Goal: Task Accomplishment & Management: Complete application form

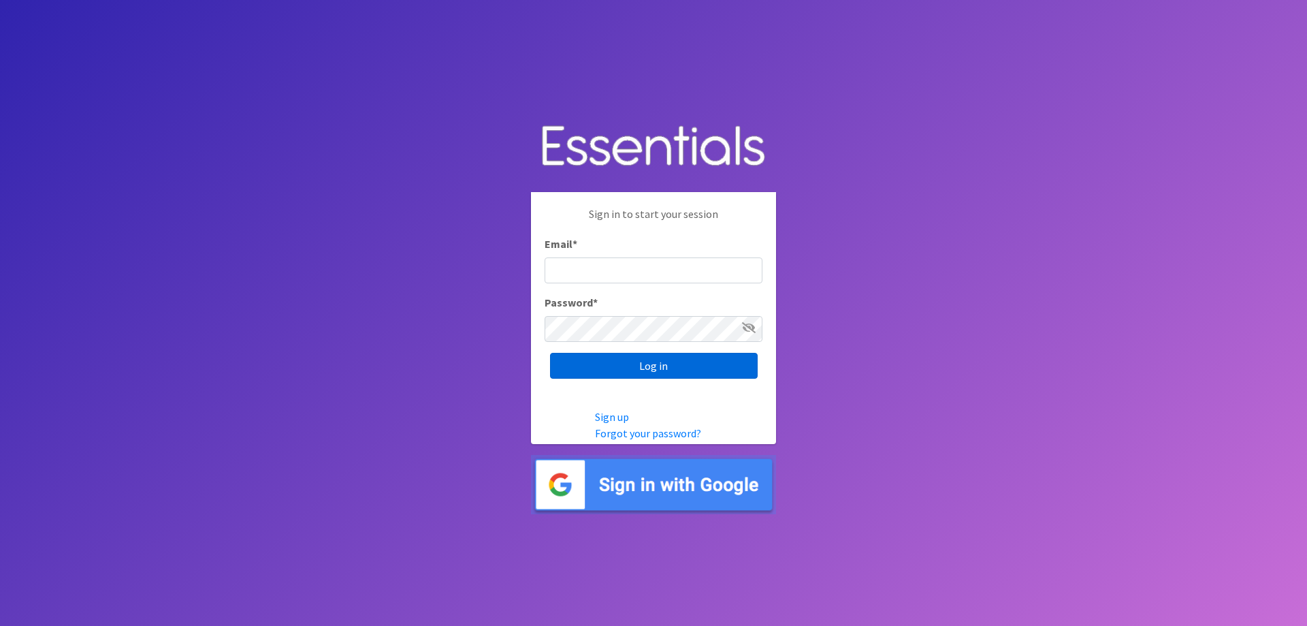
type input "[EMAIL_ADDRESS][DOMAIN_NAME]"
click at [667, 365] on input "Log in" at bounding box center [654, 366] width 208 height 26
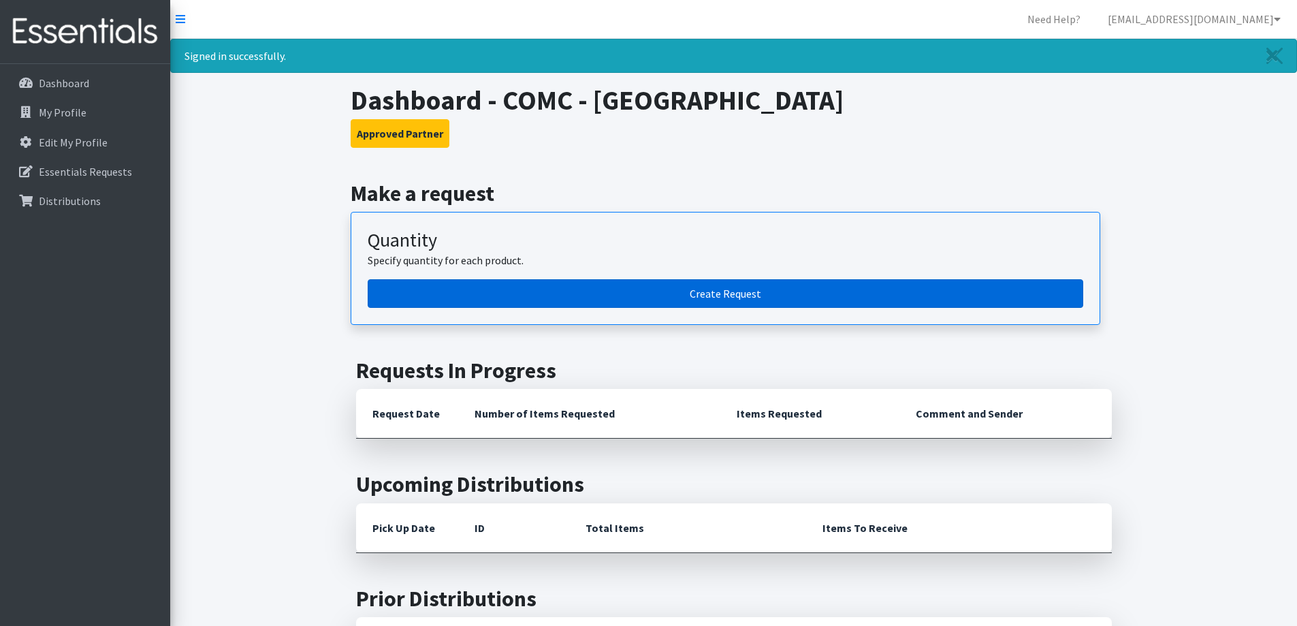
click at [637, 292] on link "Create Request" at bounding box center [725, 293] width 715 height 29
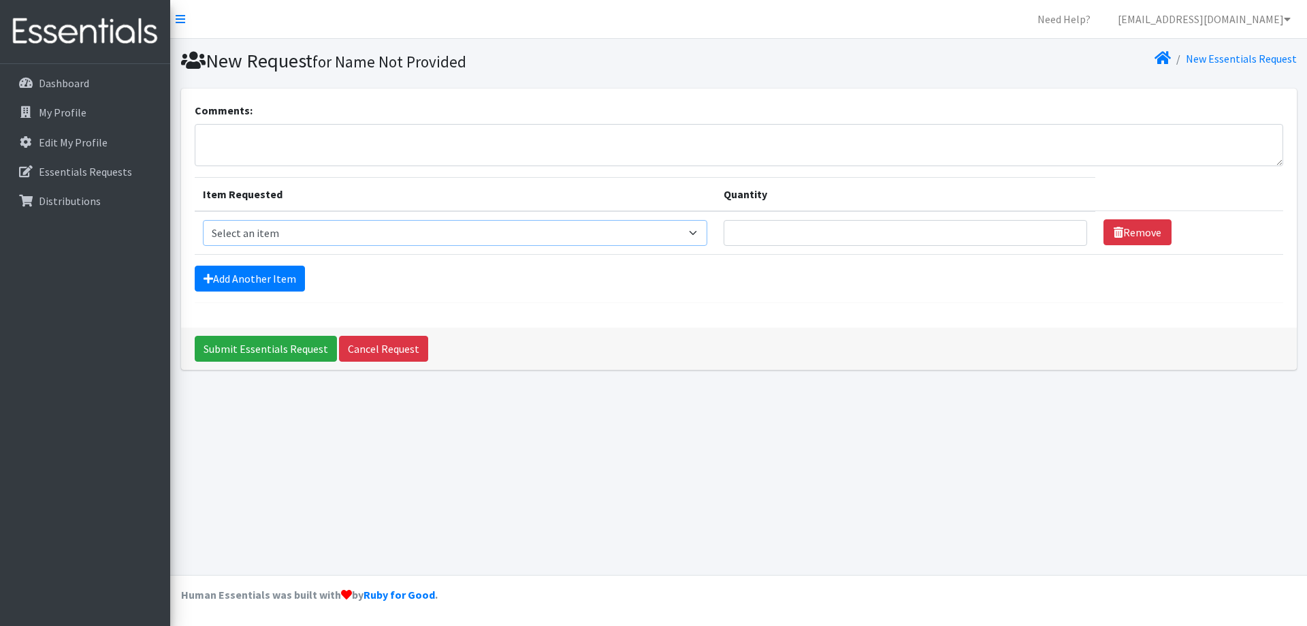
click at [310, 232] on select "Select an item Kids (Newborn) Kids (Size 1) Kids (Size 2) Kids (Size 3) Kids (S…" at bounding box center [455, 233] width 504 height 26
select select "13726"
click at [203, 220] on select "Select an item Kids (Newborn) Kids (Size 1) Kids (Size 2) Kids (Size 3) Kids (S…" at bounding box center [455, 233] width 504 height 26
click at [291, 274] on link "Add Another Item" at bounding box center [250, 278] width 110 height 26
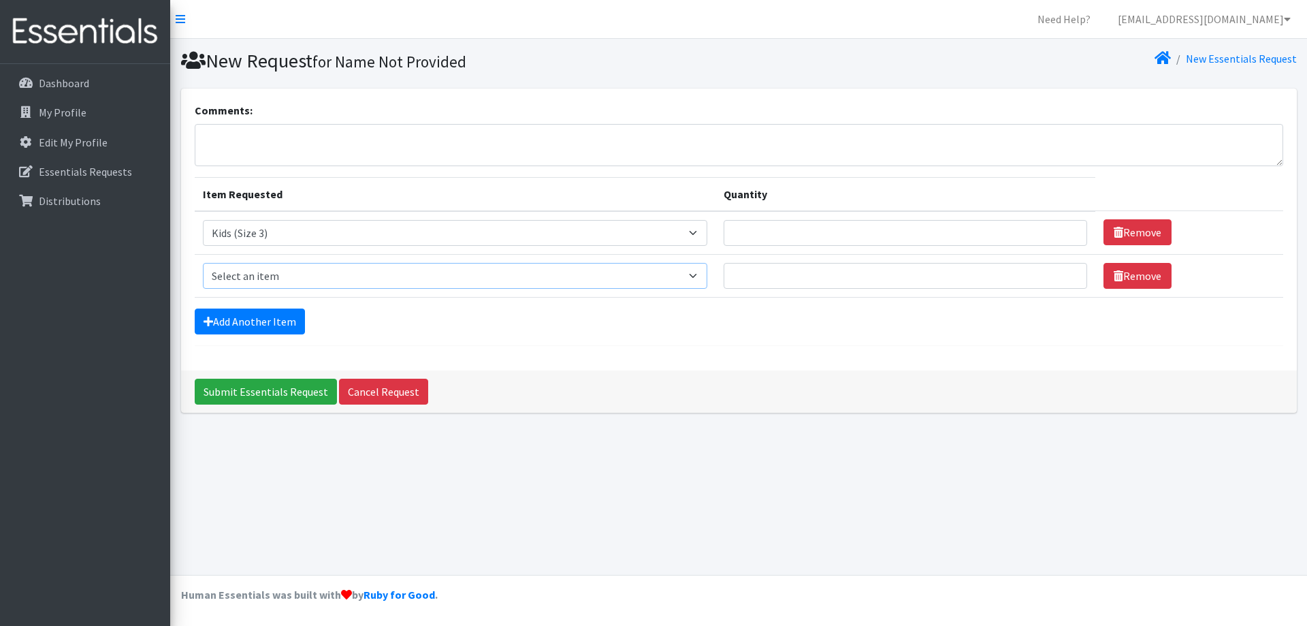
click at [291, 274] on select "Select an item Kids (Newborn) Kids (Size 1) Kids (Size 2) Kids (Size 3) Kids (S…" at bounding box center [455, 276] width 504 height 26
select select "13725"
click at [203, 263] on select "Select an item Kids (Newborn) Kids (Size 1) Kids (Size 2) Kids (Size 3) Kids (S…" at bounding box center [455, 276] width 504 height 26
click at [272, 319] on link "Add Another Item" at bounding box center [250, 321] width 110 height 26
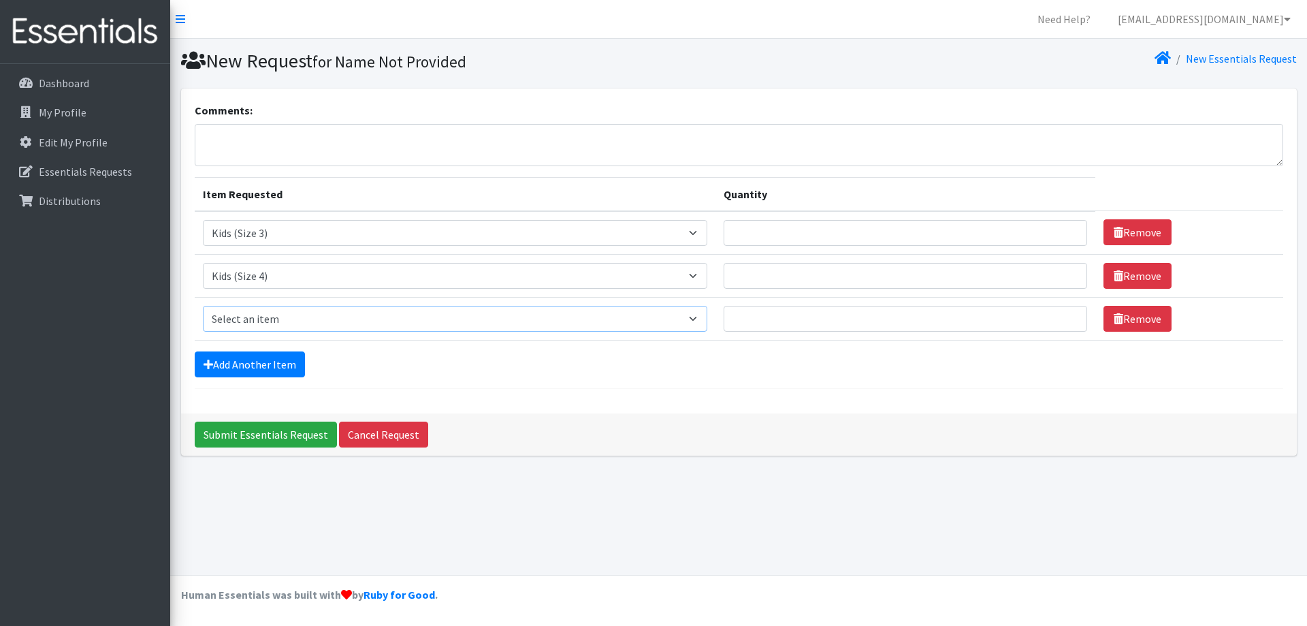
click at [265, 323] on select "Select an item Kids (Newborn) Kids (Size 1) Kids (Size 2) Kids (Size 3) Kids (S…" at bounding box center [455, 319] width 504 height 26
select select "13713"
click at [203, 306] on select "Select an item Kids (Newborn) Kids (Size 1) Kids (Size 2) Kids (Size 3) Kids (S…" at bounding box center [455, 319] width 504 height 26
click at [291, 367] on link "Add Another Item" at bounding box center [250, 364] width 110 height 26
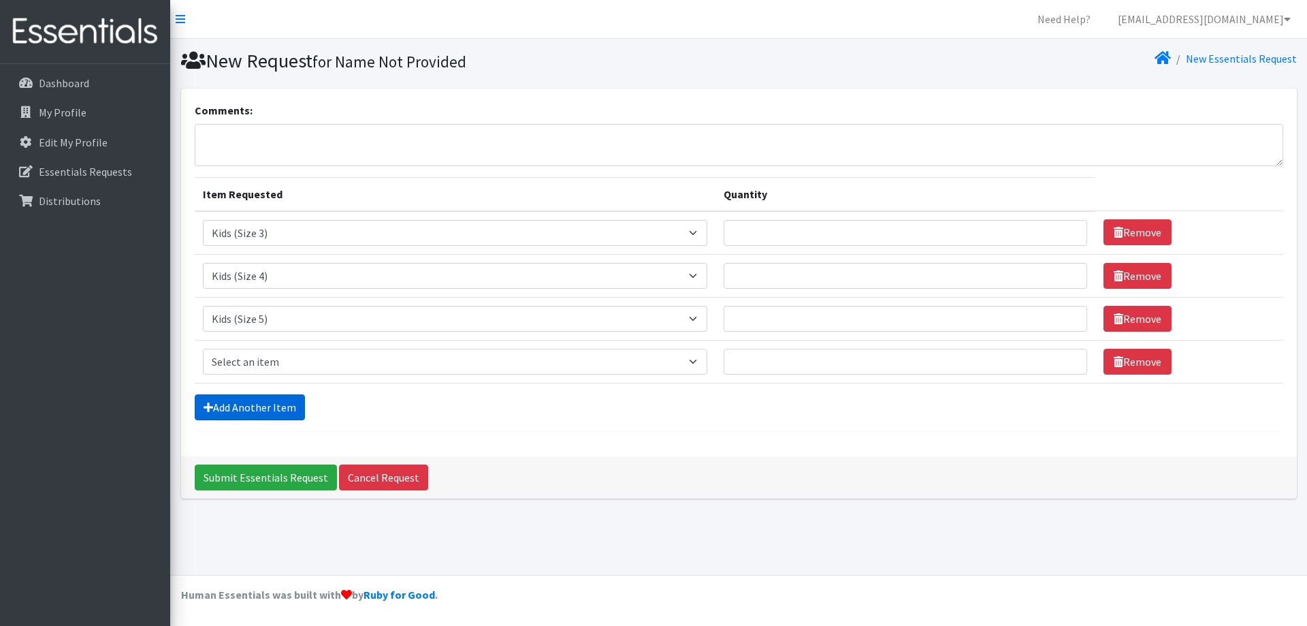
click at [279, 401] on link "Add Another Item" at bounding box center [250, 407] width 110 height 26
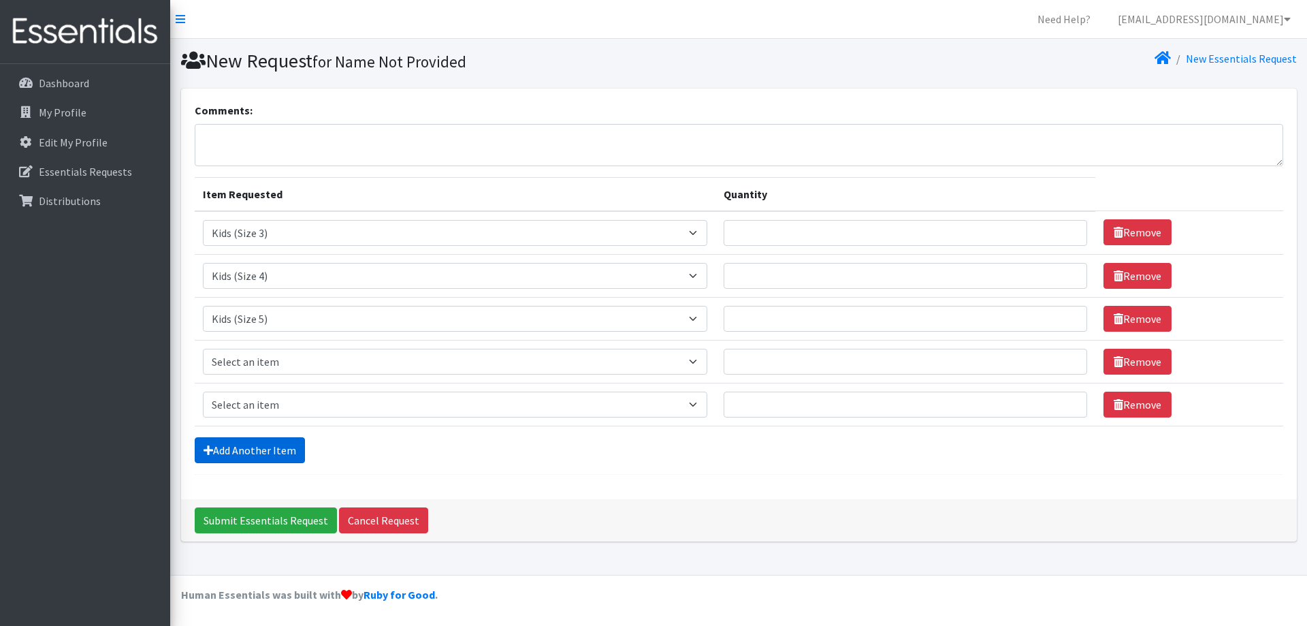
click at [263, 457] on link "Add Another Item" at bounding box center [250, 450] width 110 height 26
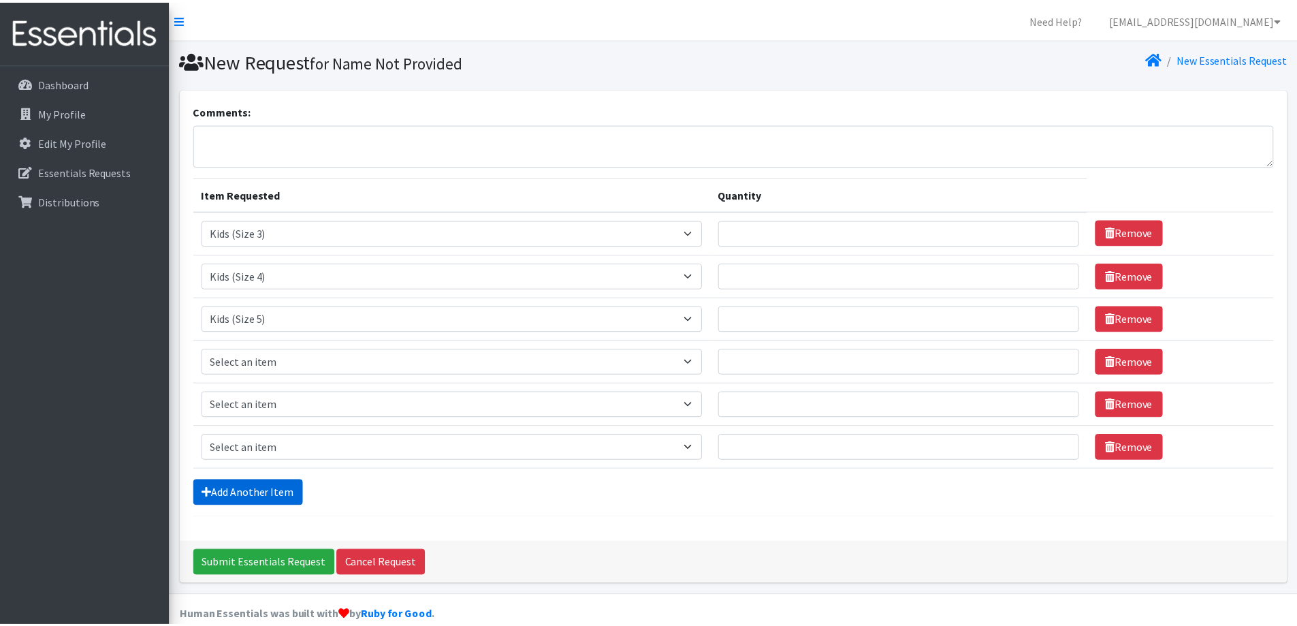
scroll to position [20, 0]
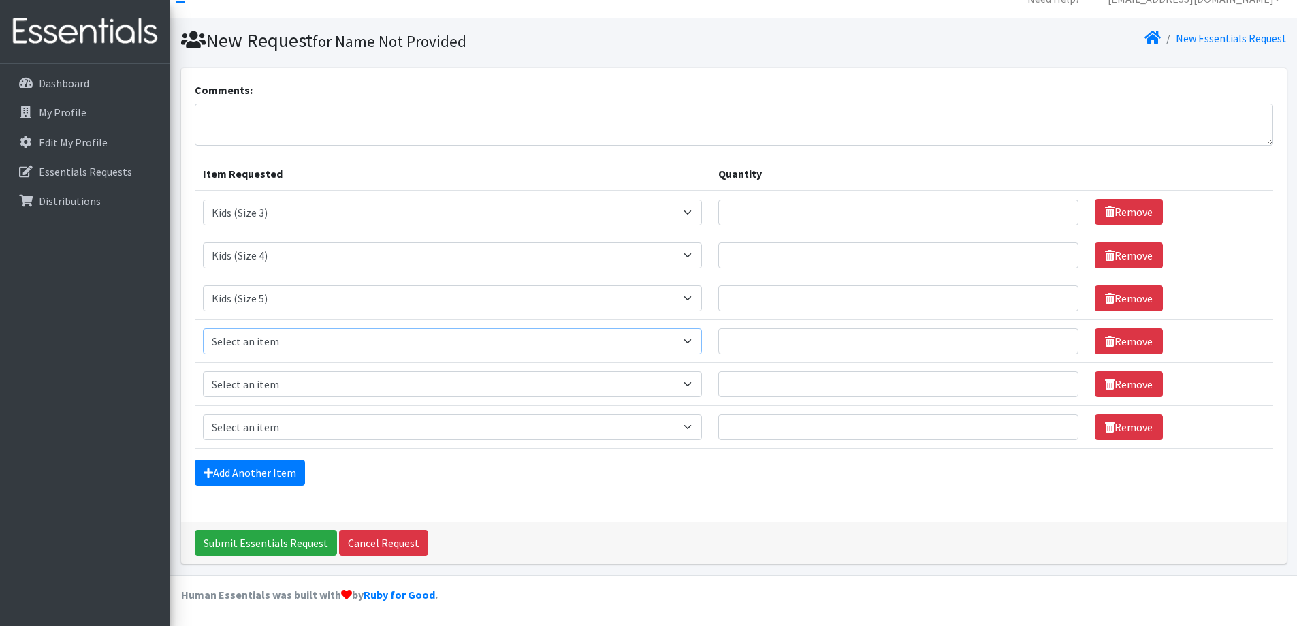
click at [283, 336] on select "Select an item Kids (Newborn) Kids (Size 1) Kids (Size 2) Kids (Size 3) Kids (S…" at bounding box center [453, 341] width 500 height 26
select select "13708"
click at [203, 328] on select "Select an item Kids (Newborn) Kids (Size 1) Kids (Size 2) Kids (Size 3) Kids (S…" at bounding box center [453, 341] width 500 height 26
click at [297, 387] on select "Select an item Kids (Newborn) Kids (Size 1) Kids (Size 2) Kids (Size 3) Kids (S…" at bounding box center [453, 384] width 500 height 26
select select "13729"
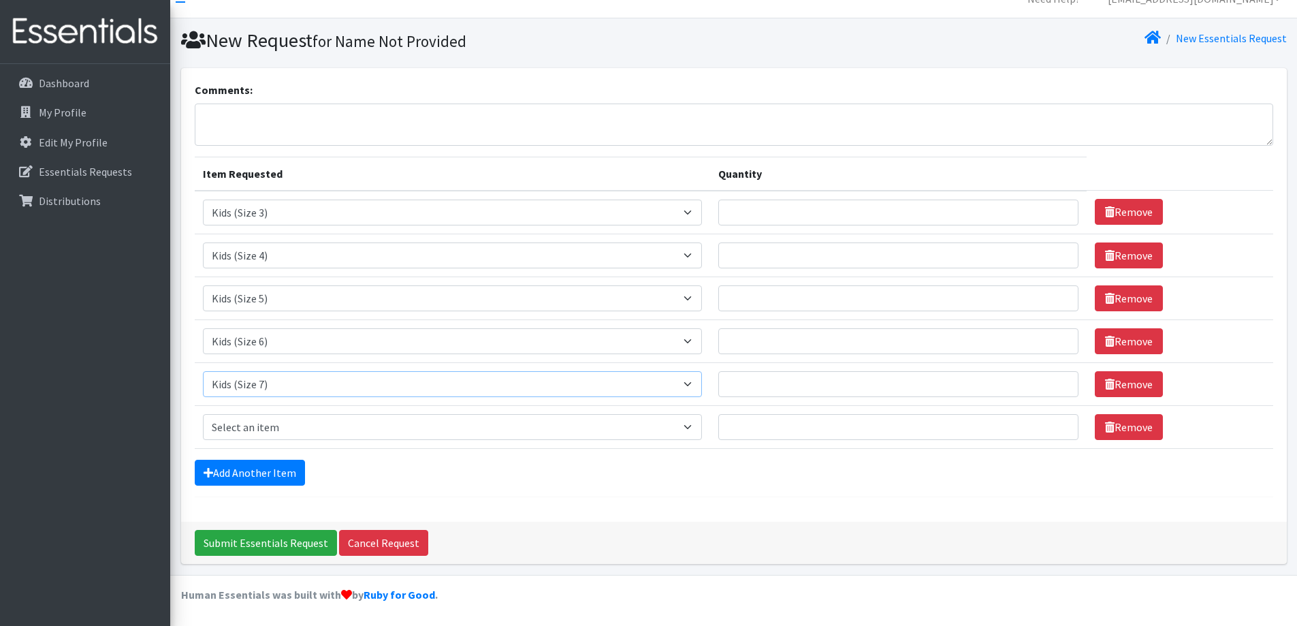
click at [203, 371] on select "Select an item Kids (Newborn) Kids (Size 1) Kids (Size 2) Kids (Size 3) Kids (S…" at bounding box center [453, 384] width 500 height 26
click at [312, 432] on select "Select an item Kids (Newborn) Kids (Size 1) Kids (Size 2) Kids (Size 3) Kids (S…" at bounding box center [453, 427] width 500 height 26
select select "13706"
click at [203, 414] on select "Select an item Kids (Newborn) Kids (Size 1) Kids (Size 2) Kids (Size 3) Kids (S…" at bounding box center [453, 427] width 500 height 26
click at [758, 212] on input "Quantity" at bounding box center [898, 212] width 360 height 26
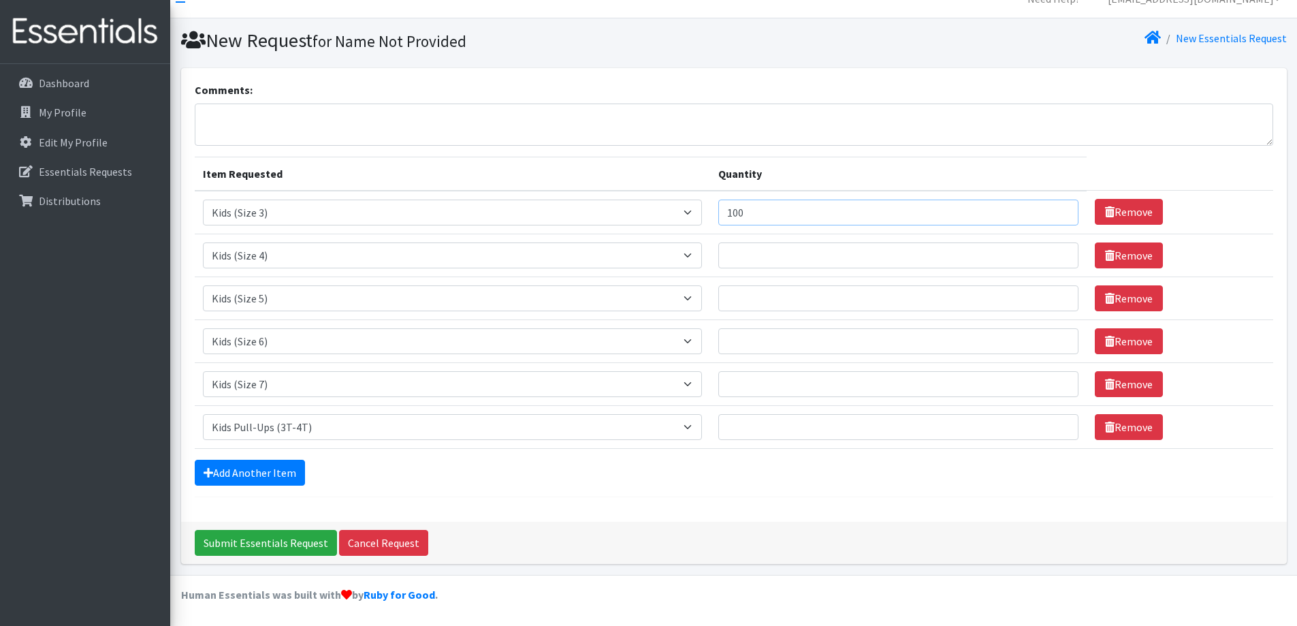
type input "100"
drag, startPoint x: 758, startPoint y: 253, endPoint x: 760, endPoint y: 242, distance: 11.2
click at [758, 247] on input "Quantity" at bounding box center [898, 255] width 360 height 26
type input "100"
click at [749, 293] on input "Quantity" at bounding box center [898, 298] width 360 height 26
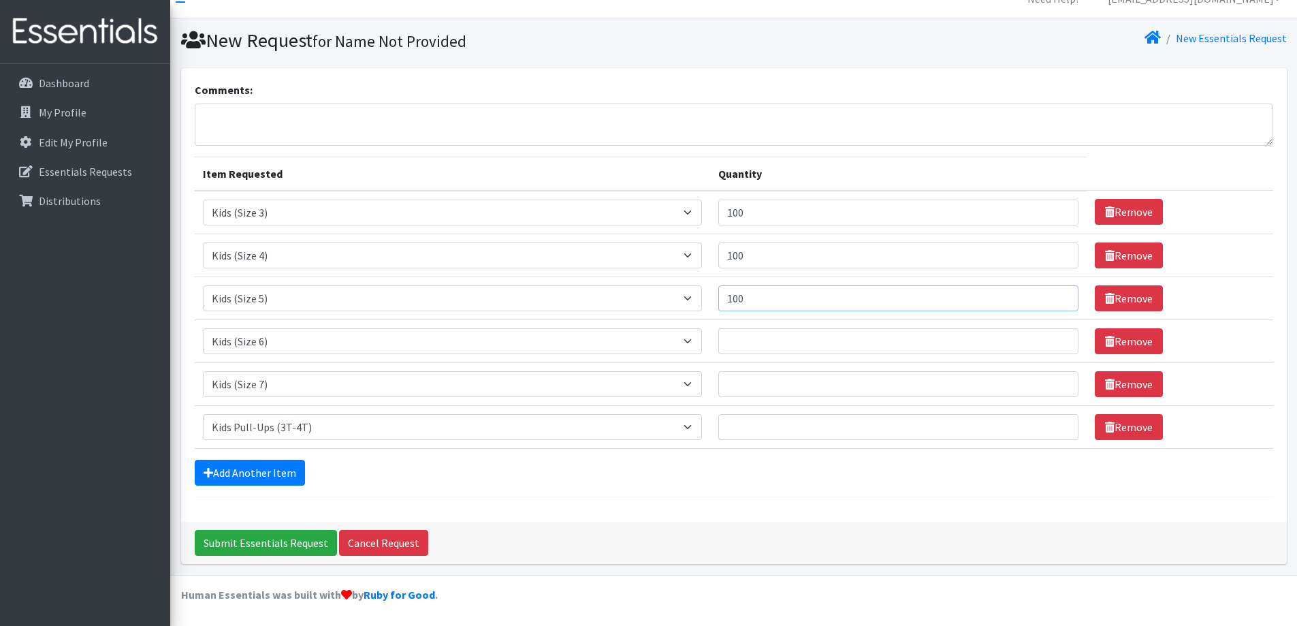
type input "100"
click at [754, 338] on input "Quantity" at bounding box center [898, 341] width 360 height 26
type input "100"
click at [760, 385] on input "Quantity" at bounding box center [898, 384] width 360 height 26
type input "100"
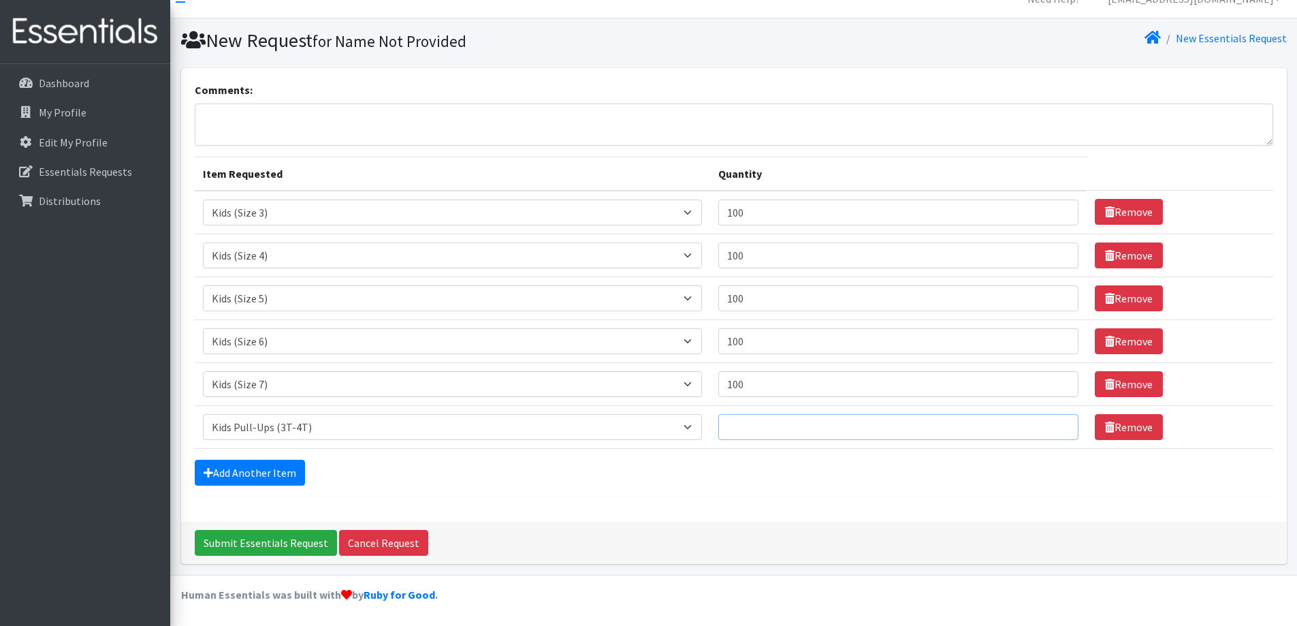
click at [757, 426] on input "Quantity" at bounding box center [898, 427] width 360 height 26
type input "100"
click at [284, 535] on input "Submit Essentials Request" at bounding box center [266, 543] width 142 height 26
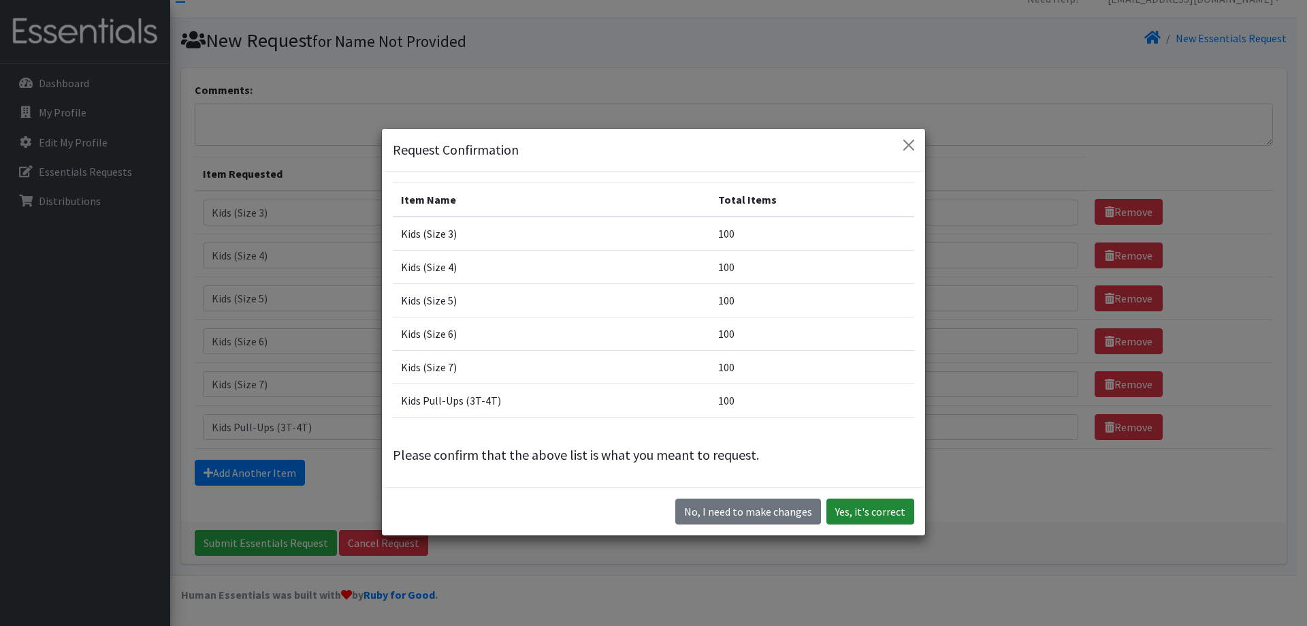
click at [860, 516] on button "Yes, it's correct" at bounding box center [870, 511] width 88 height 26
